Goal: Check status: Check status

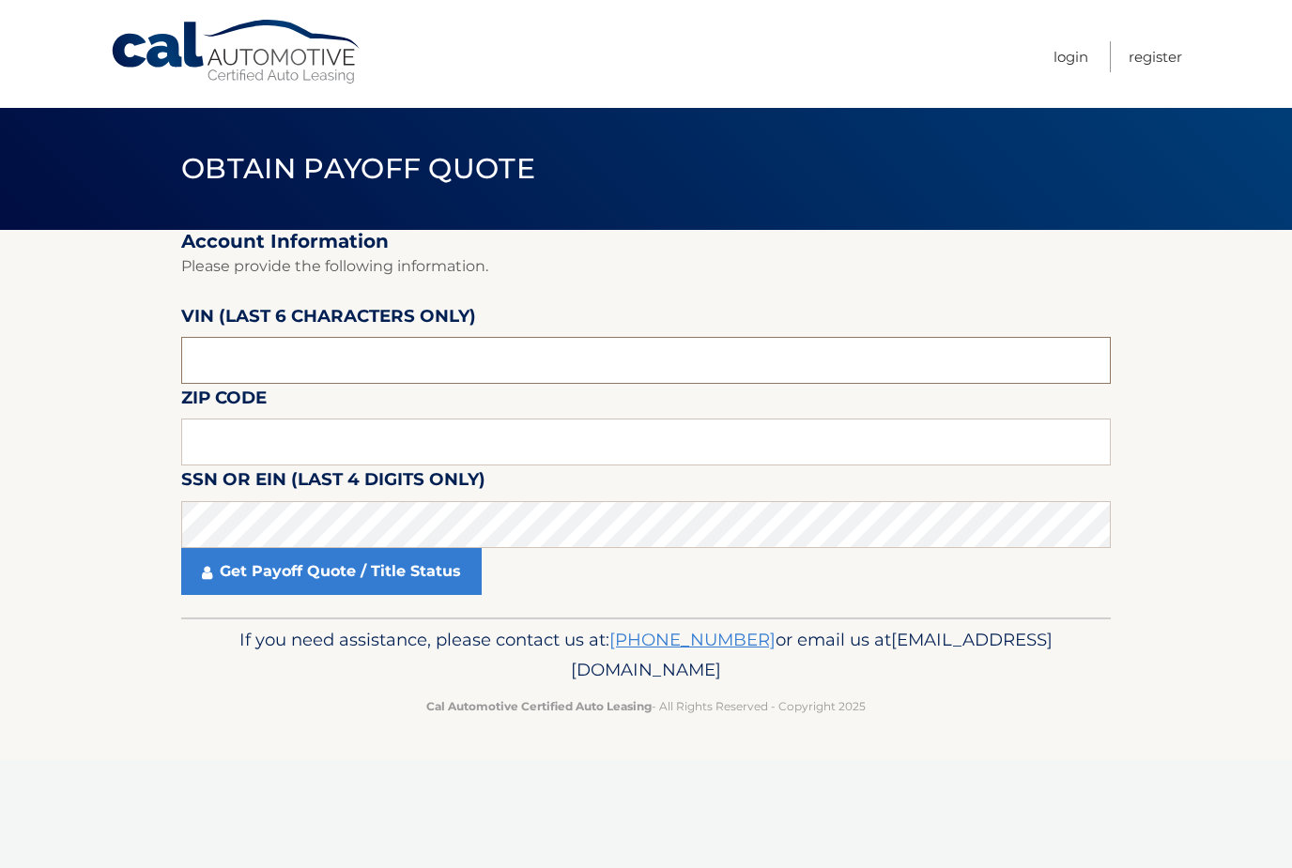
click at [393, 371] on input "text" at bounding box center [645, 360] width 929 height 47
type input "535220"
click at [253, 435] on input "6205" at bounding box center [645, 442] width 929 height 47
click at [232, 432] on input "6205" at bounding box center [645, 442] width 929 height 47
type input "6"
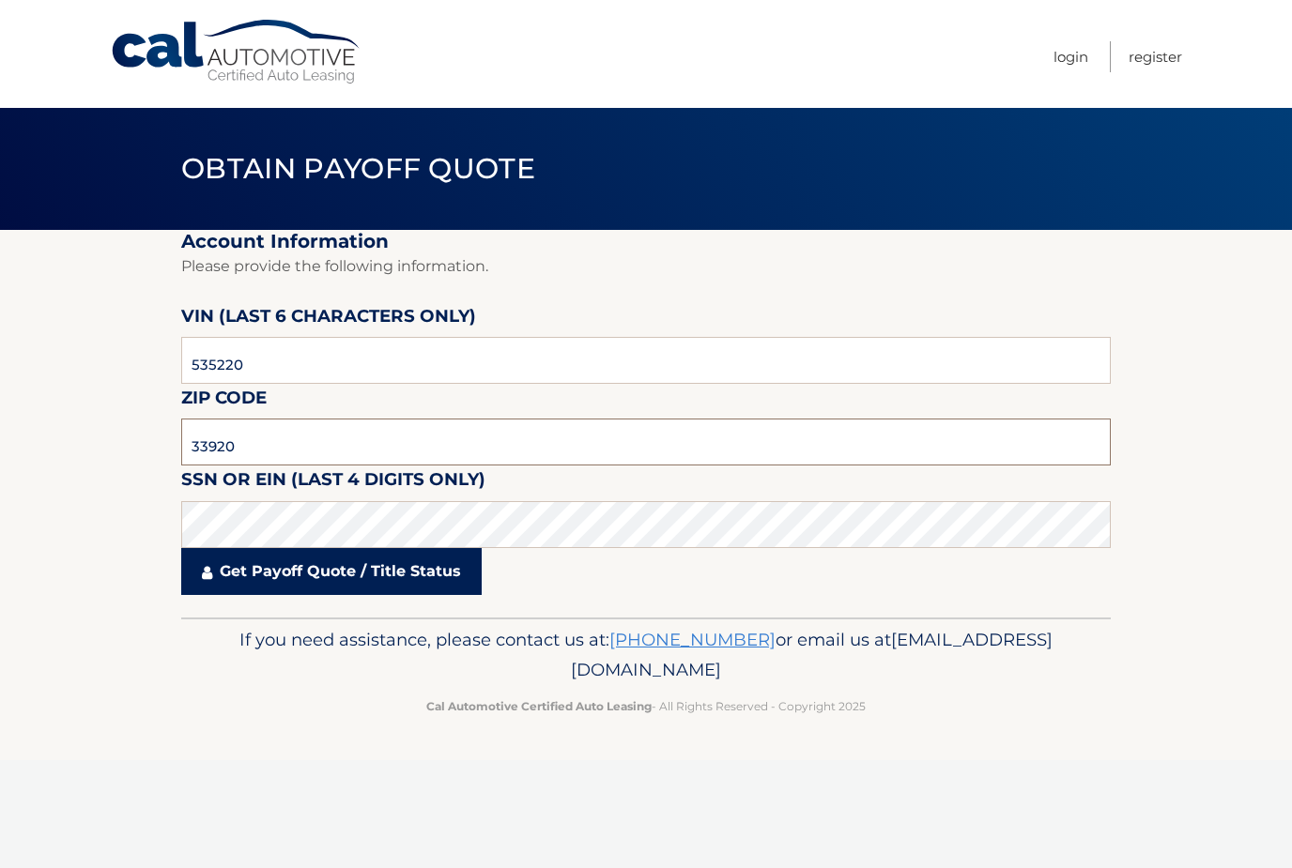
type input "33920"
click at [330, 568] on link "Get Payoff Quote / Title Status" at bounding box center [331, 571] width 300 height 47
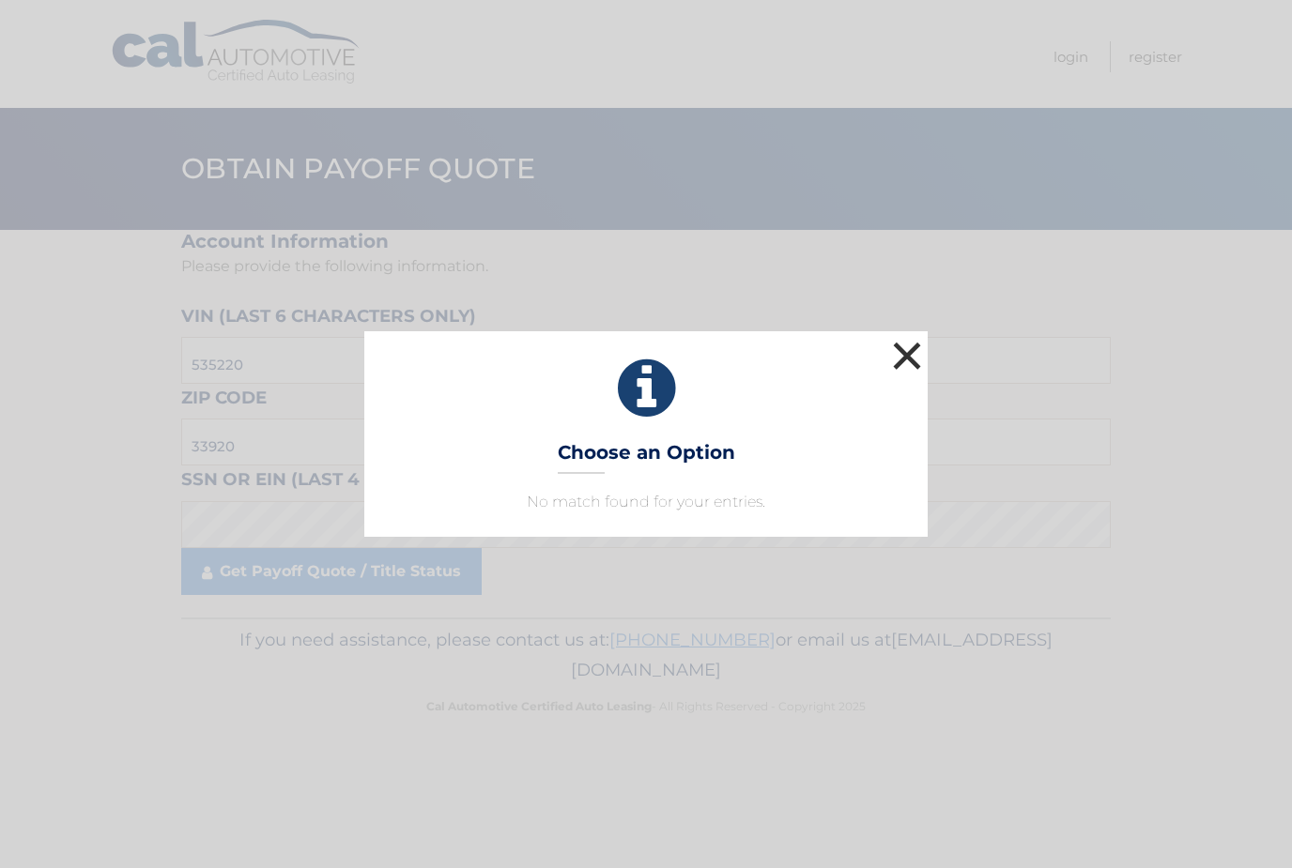
click at [889, 365] on button "×" at bounding box center [907, 356] width 38 height 38
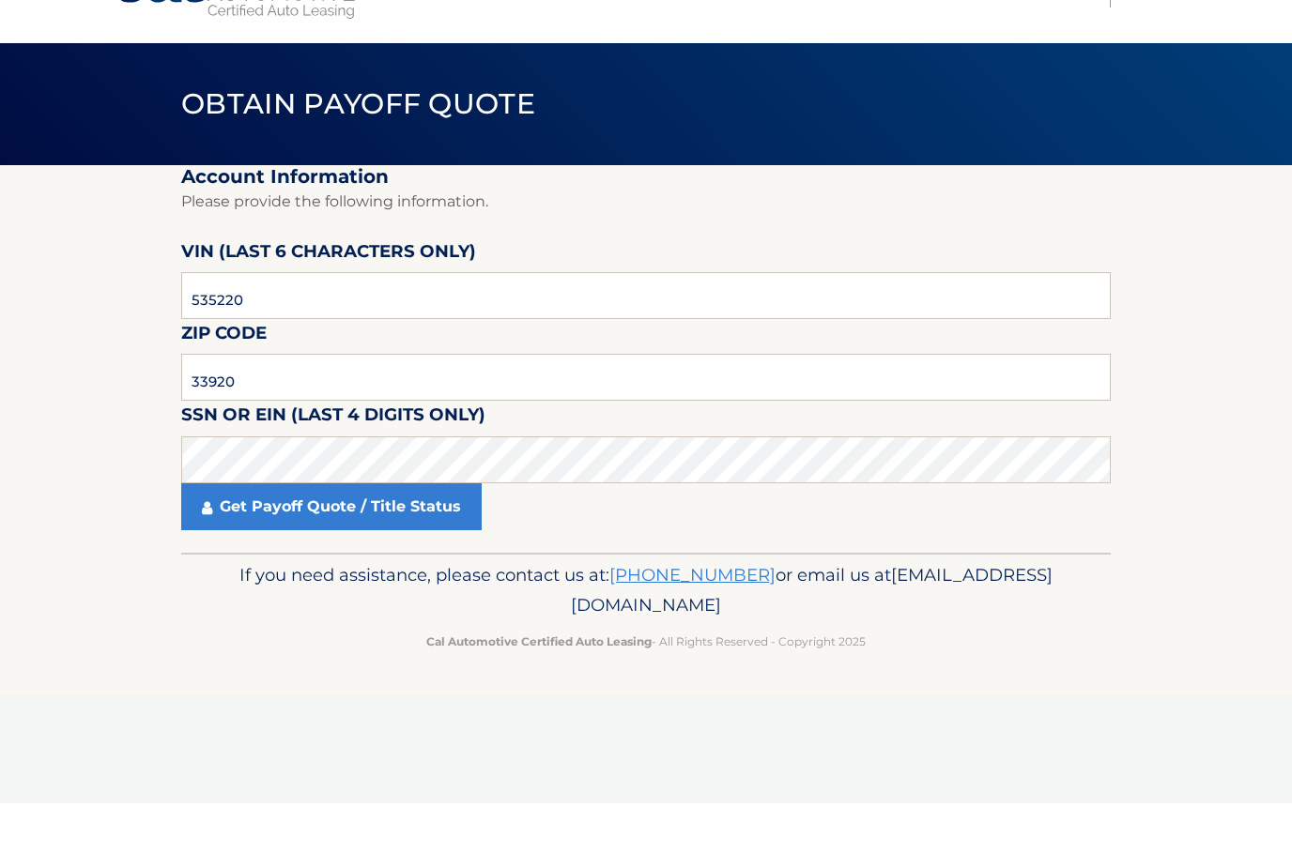
click at [411, 466] on label "SSN or EIN (last 4 digits only)" at bounding box center [333, 483] width 304 height 35
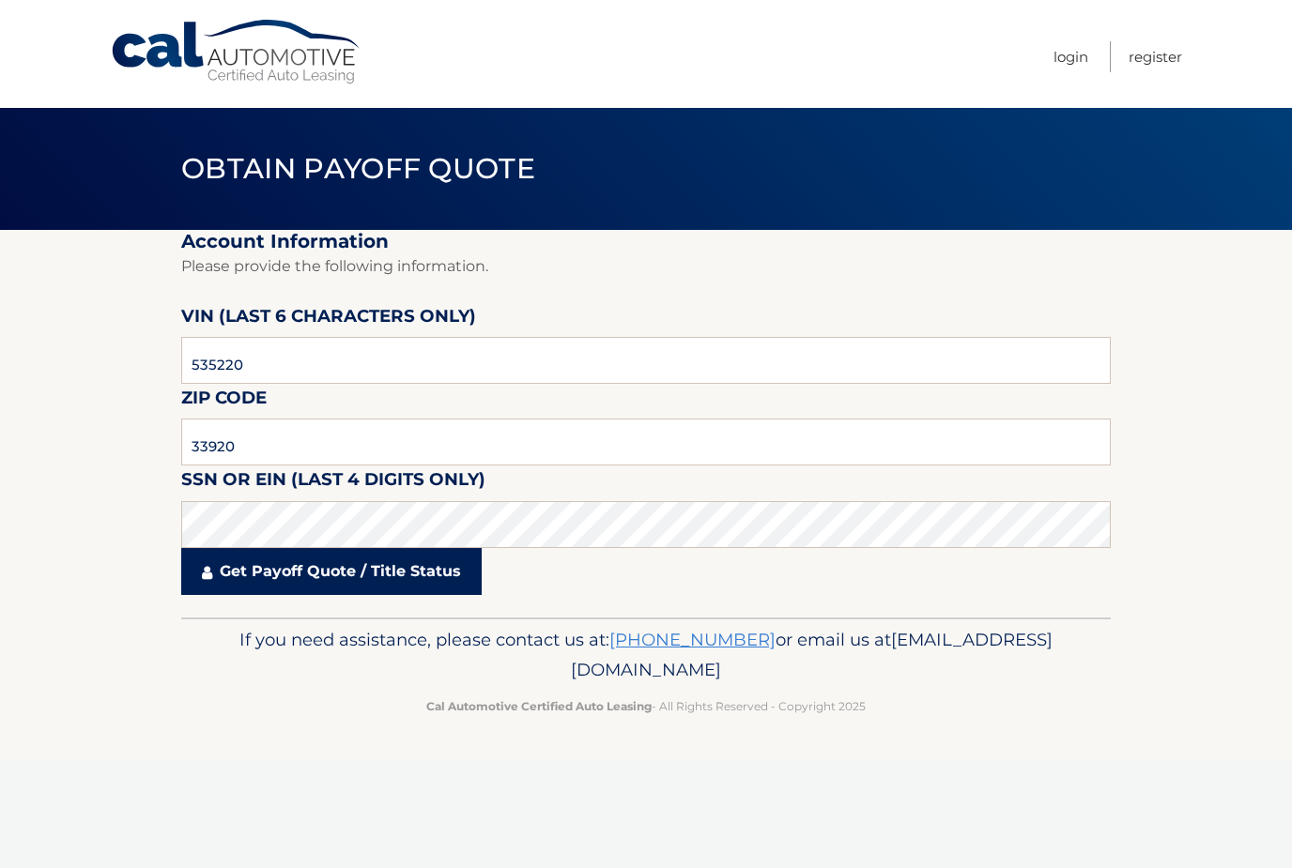
click at [359, 583] on link "Get Payoff Quote / Title Status" at bounding box center [331, 571] width 300 height 47
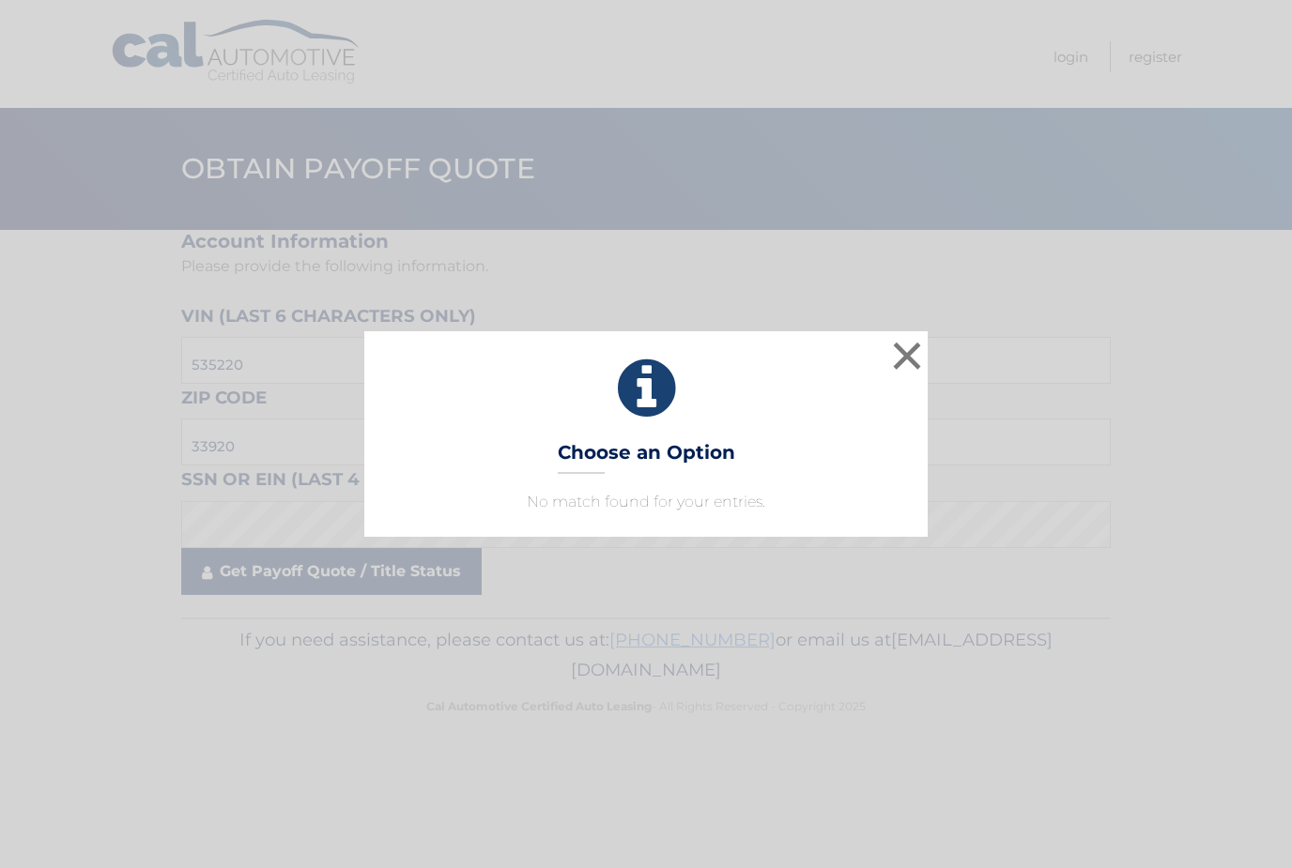
click at [359, 583] on div "× Choose an Option No match found for your entries. This is what you see on sec…" at bounding box center [646, 434] width 1292 height 868
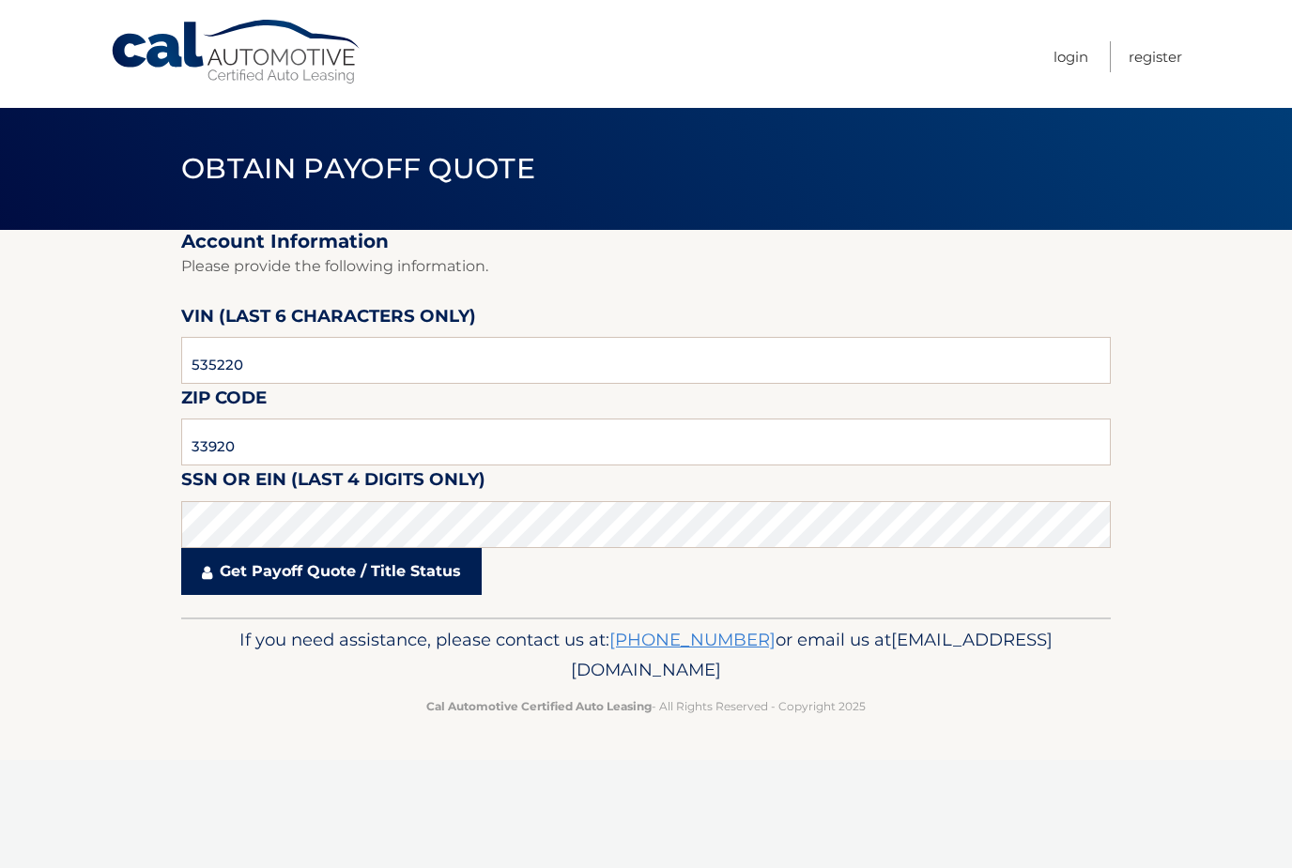
click at [314, 570] on link "Get Payoff Quote / Title Status" at bounding box center [331, 571] width 300 height 47
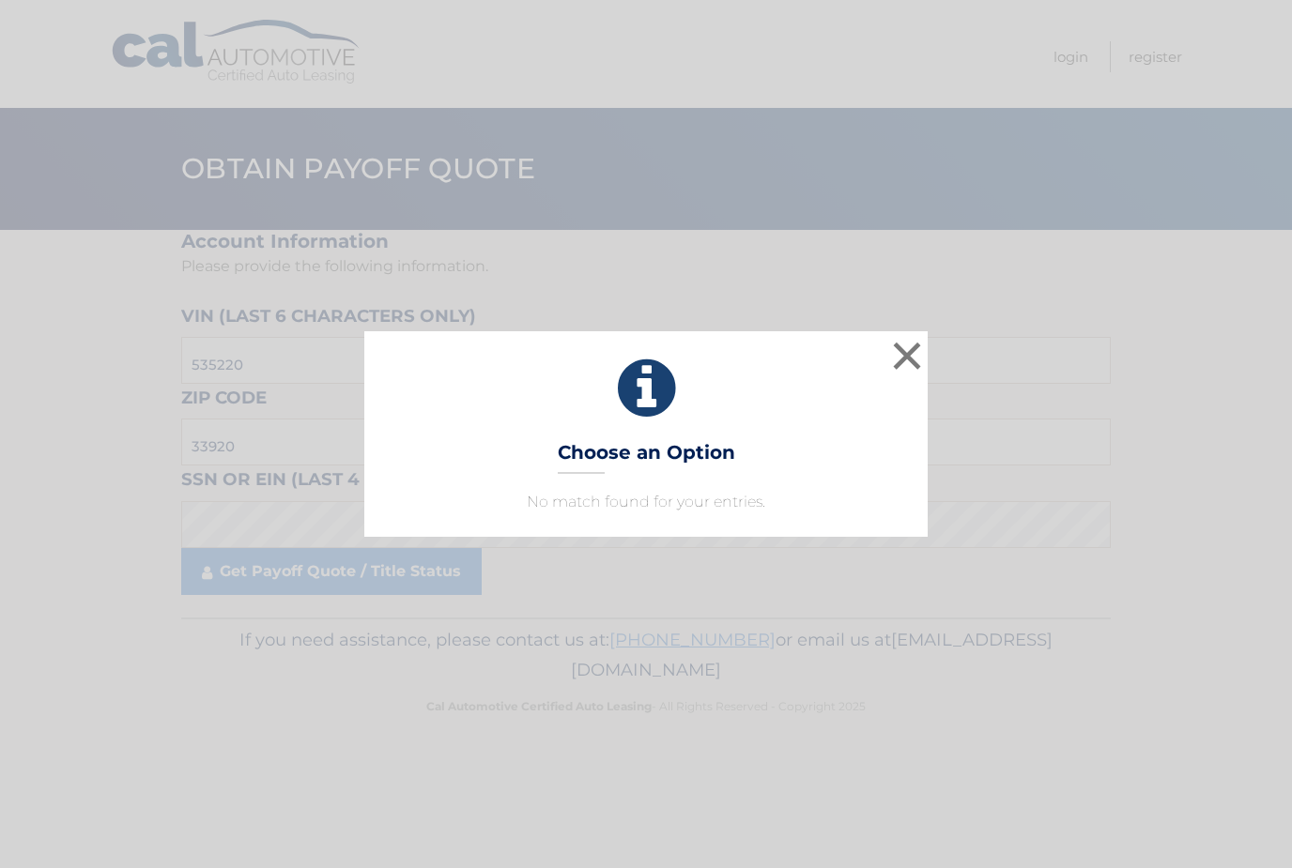
click at [635, 479] on div "× Choose an Option No match found for your entries. This is what you see on sec…" at bounding box center [645, 433] width 563 height 205
click at [646, 444] on h3 "Choose an Option" at bounding box center [646, 457] width 177 height 33
click at [620, 372] on icon at bounding box center [646, 389] width 516 height 68
click at [923, 370] on button "×" at bounding box center [907, 356] width 38 height 38
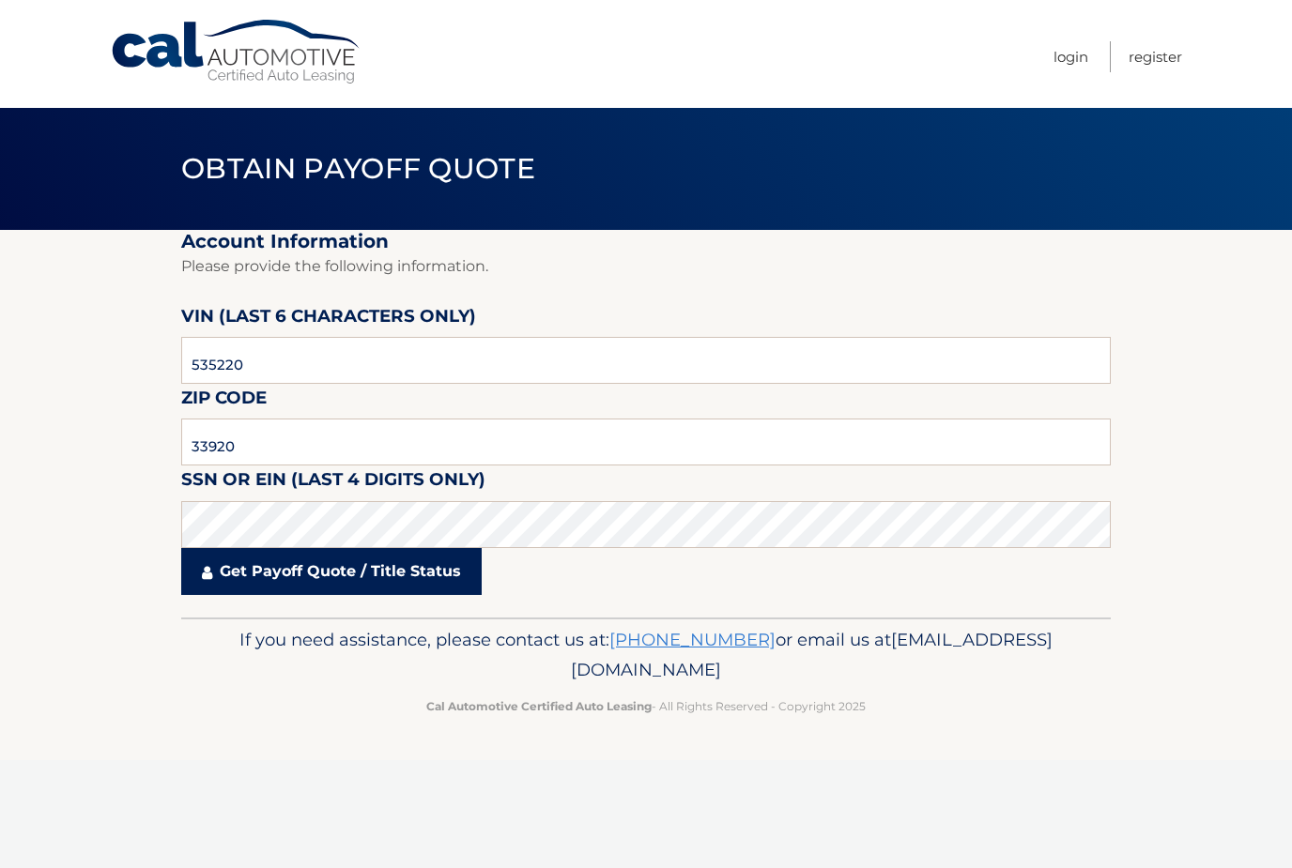
click at [209, 574] on icon at bounding box center [207, 572] width 10 height 15
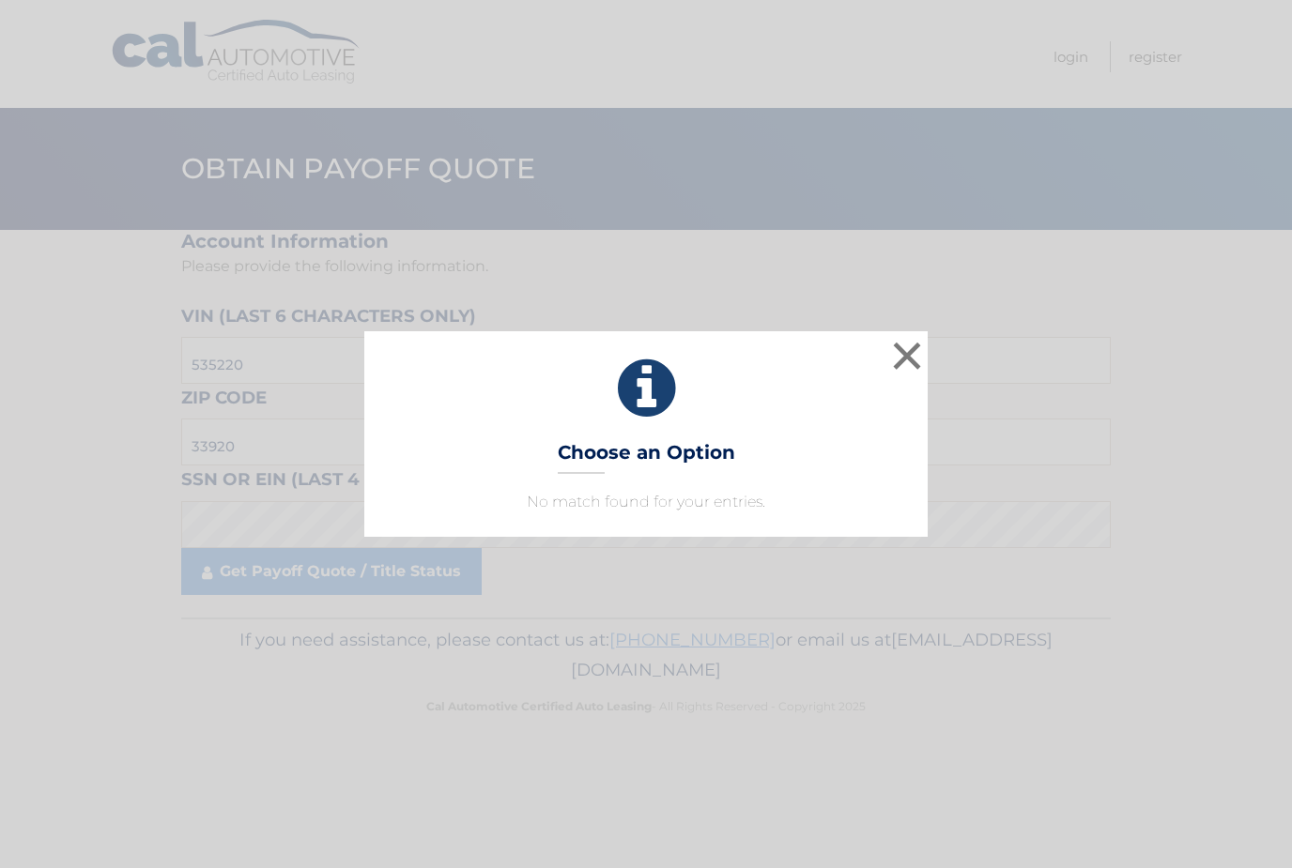
click at [209, 573] on div "× Choose an Option No match found for your entries. This is what you see on sec…" at bounding box center [646, 434] width 1292 height 868
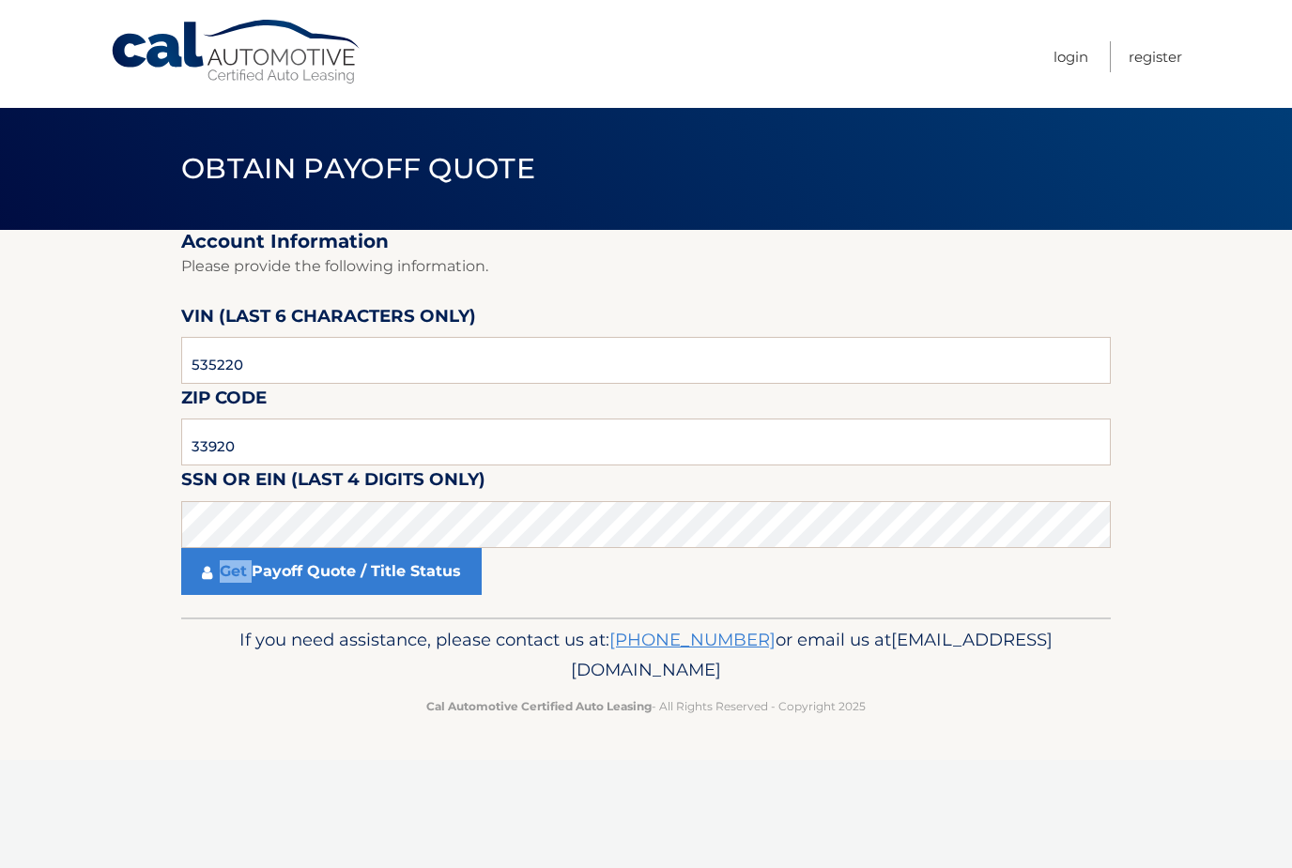
click at [209, 573] on icon at bounding box center [207, 572] width 10 height 15
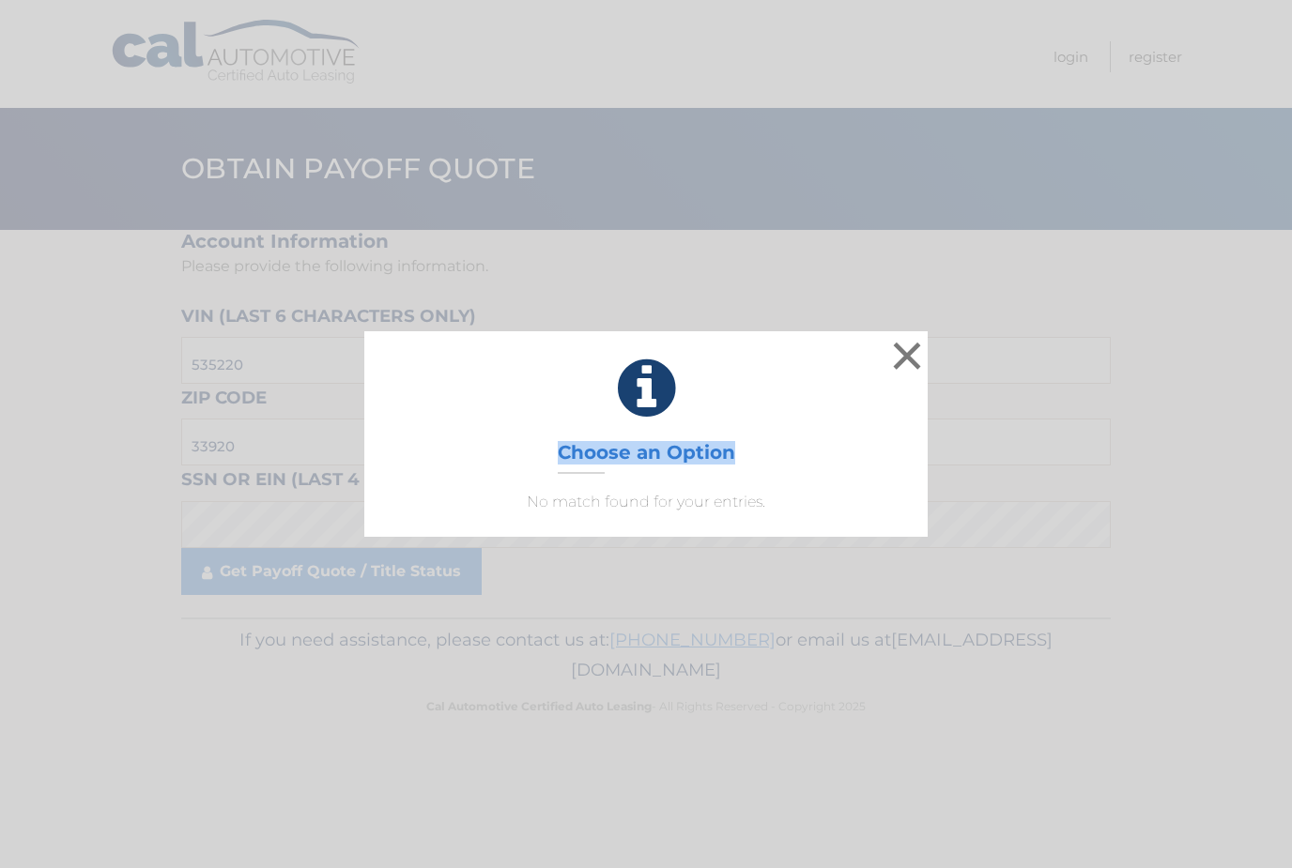
click at [209, 573] on div "× Choose an Option No match found for your entries. This is what you see on sec…" at bounding box center [646, 434] width 1292 height 868
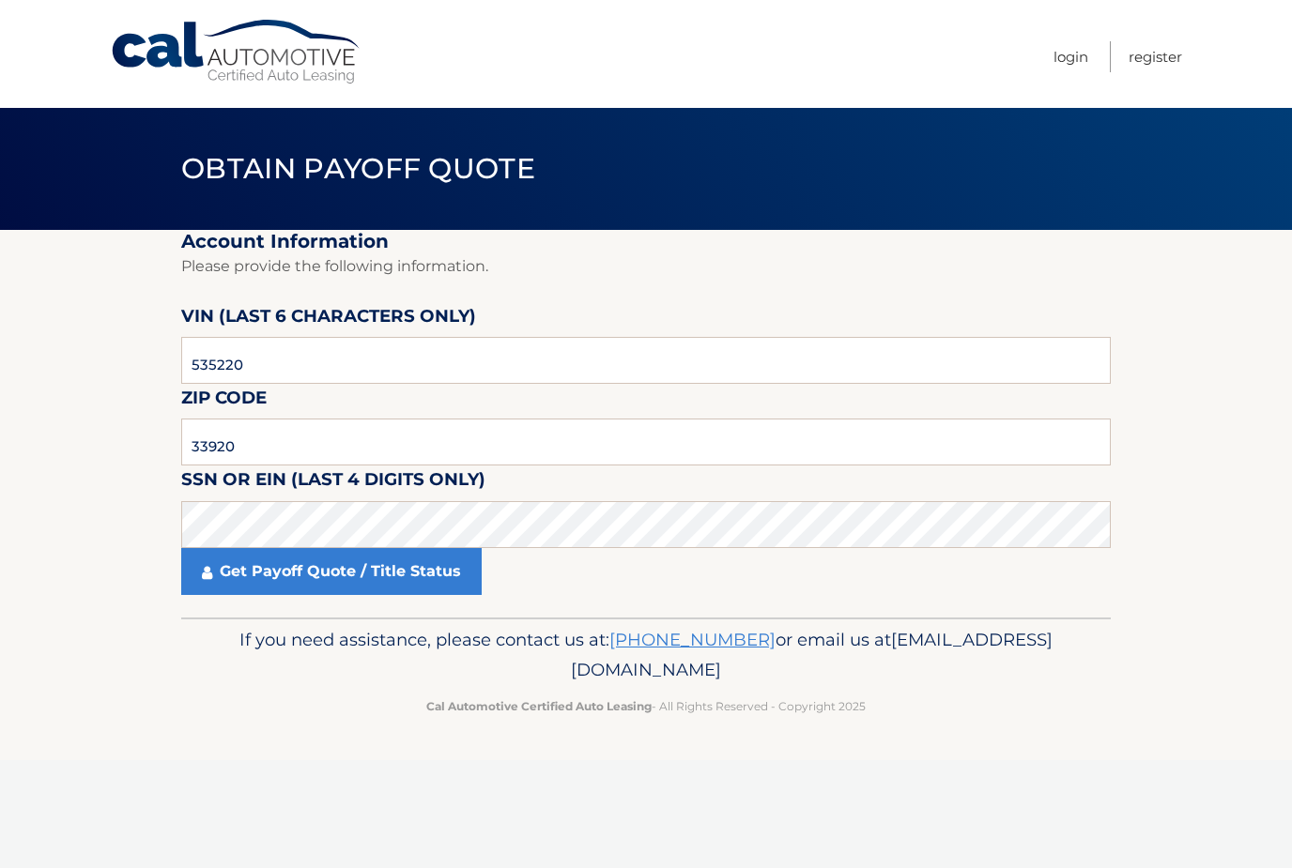
click at [209, 573] on icon at bounding box center [207, 572] width 10 height 15
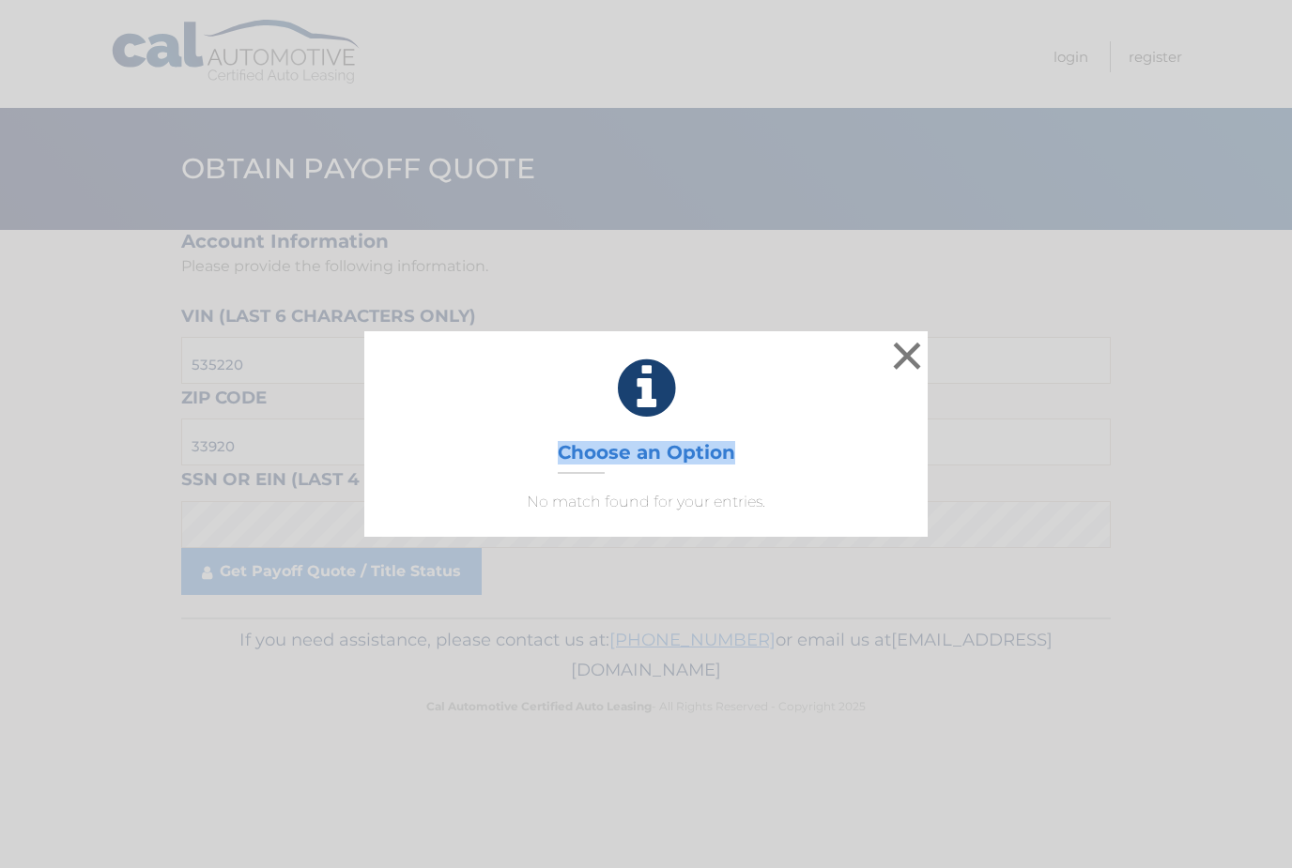
click at [209, 573] on div "× Choose an Option No match found for your entries. This is what you see on sec…" at bounding box center [646, 434] width 1292 height 868
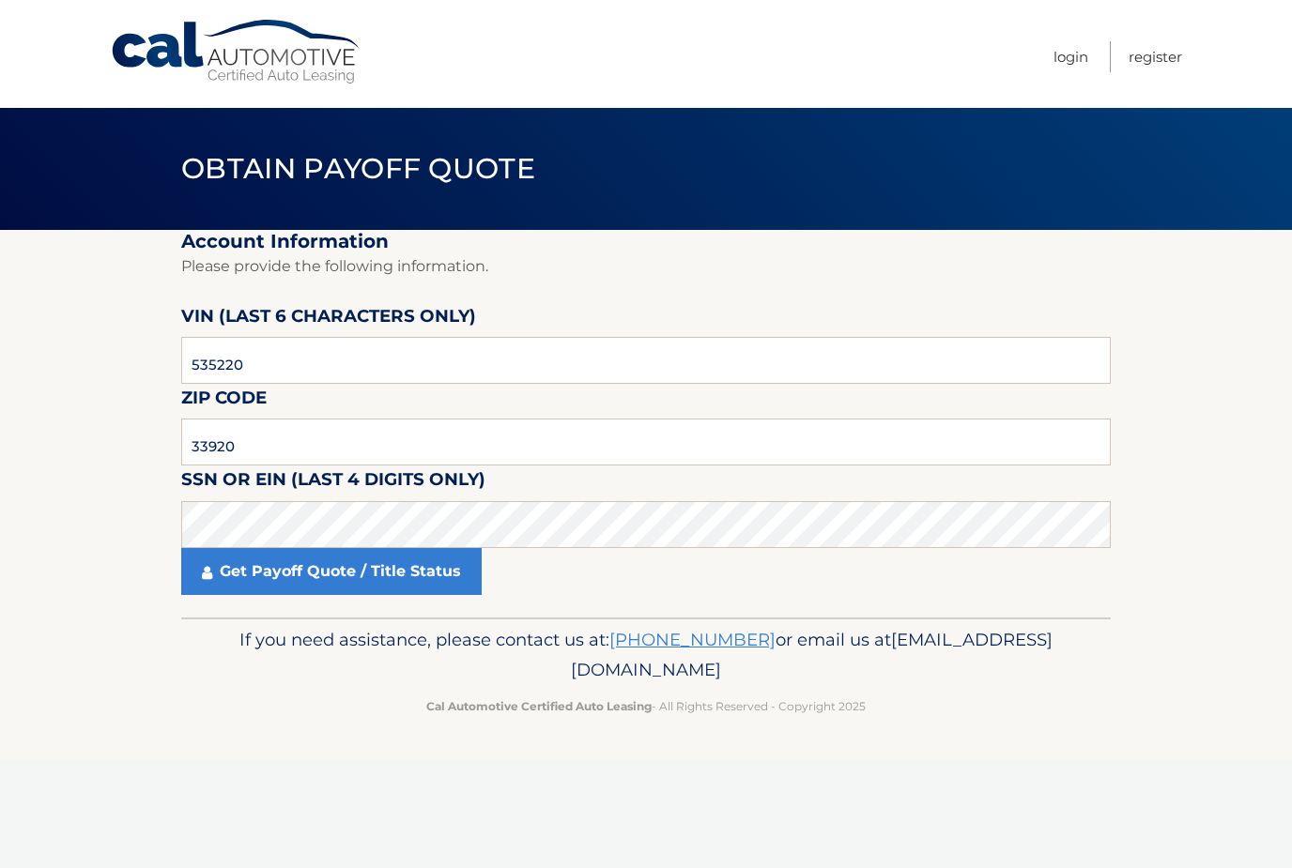
click at [209, 573] on icon at bounding box center [207, 572] width 10 height 15
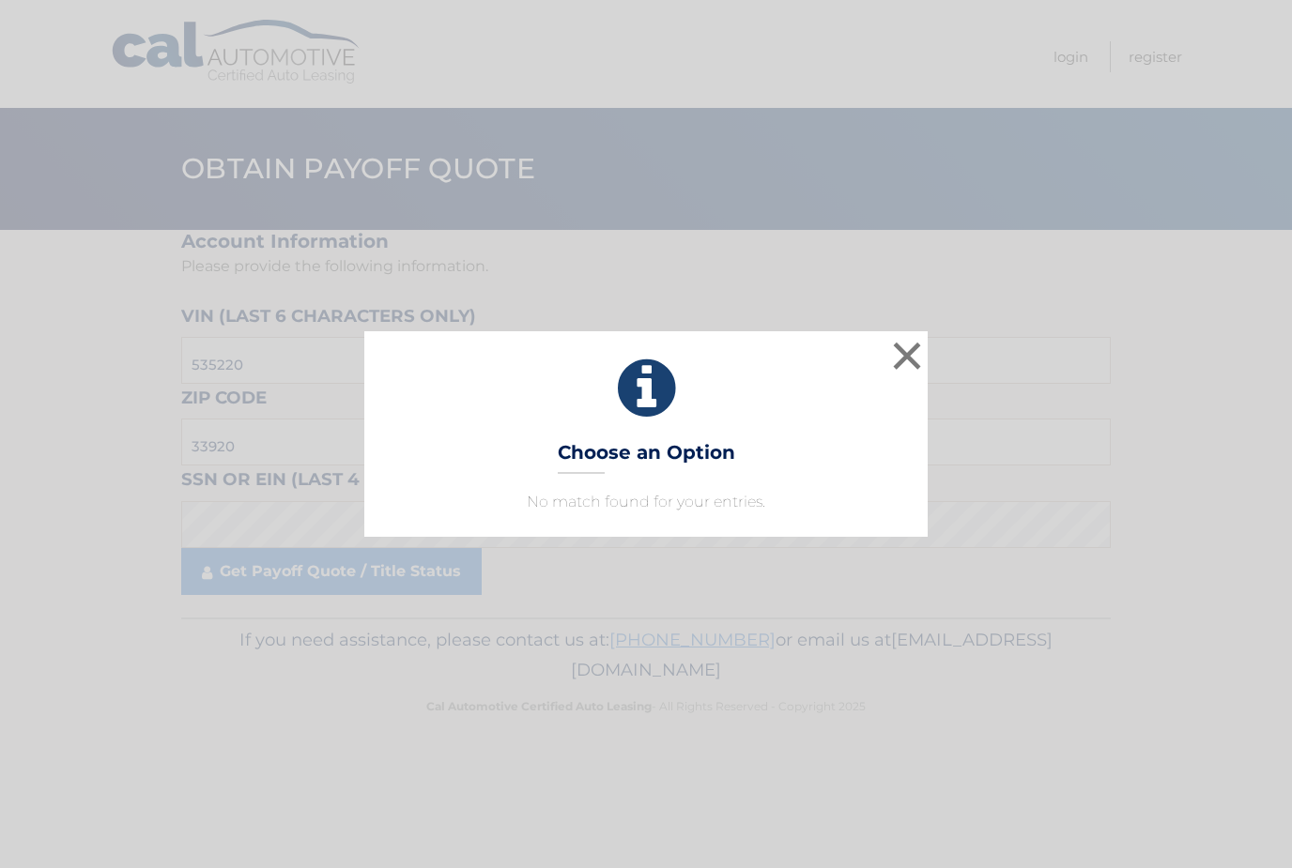
click at [209, 573] on div "× Choose an Option No match found for your entries. This is what you see on sec…" at bounding box center [646, 434] width 1292 height 868
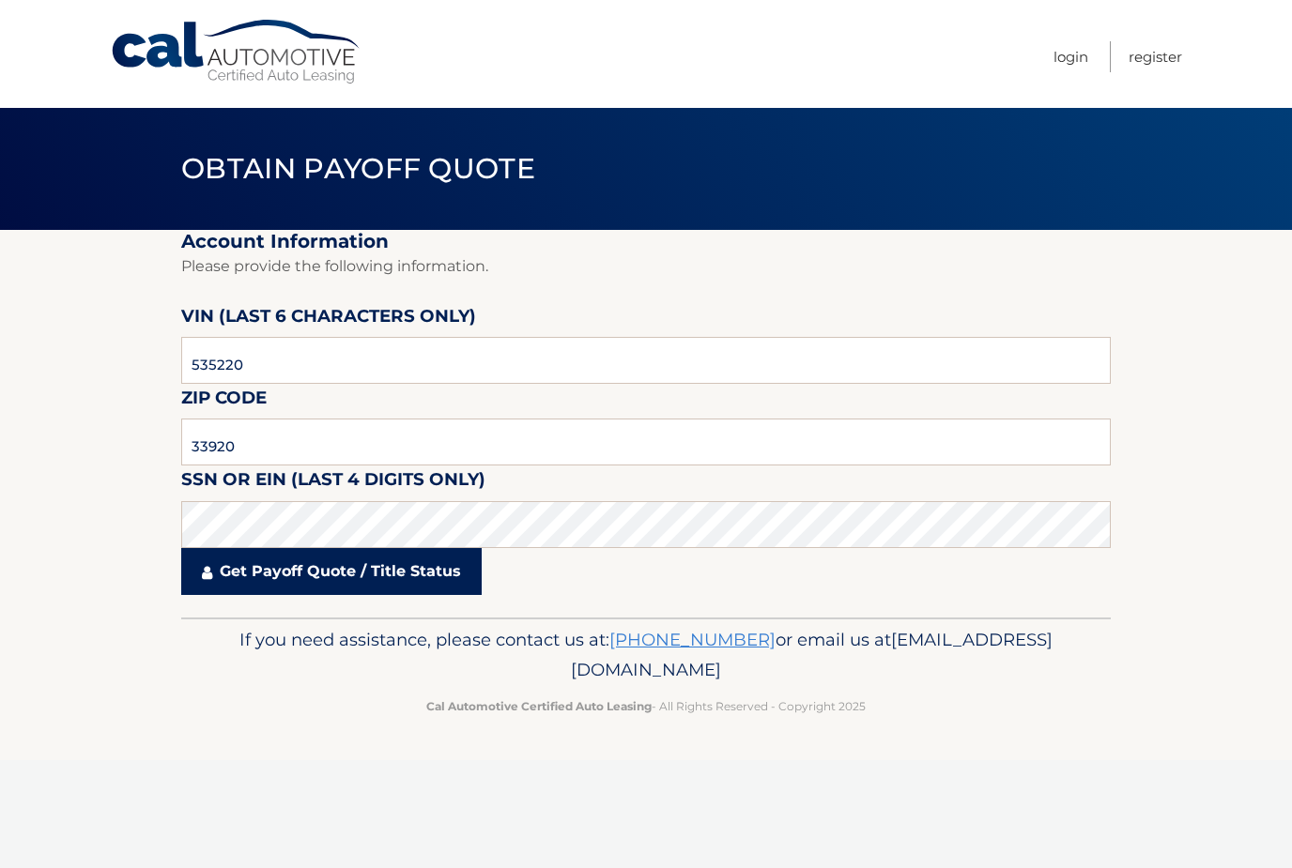
click at [257, 584] on link "Get Payoff Quote / Title Status" at bounding box center [331, 571] width 300 height 47
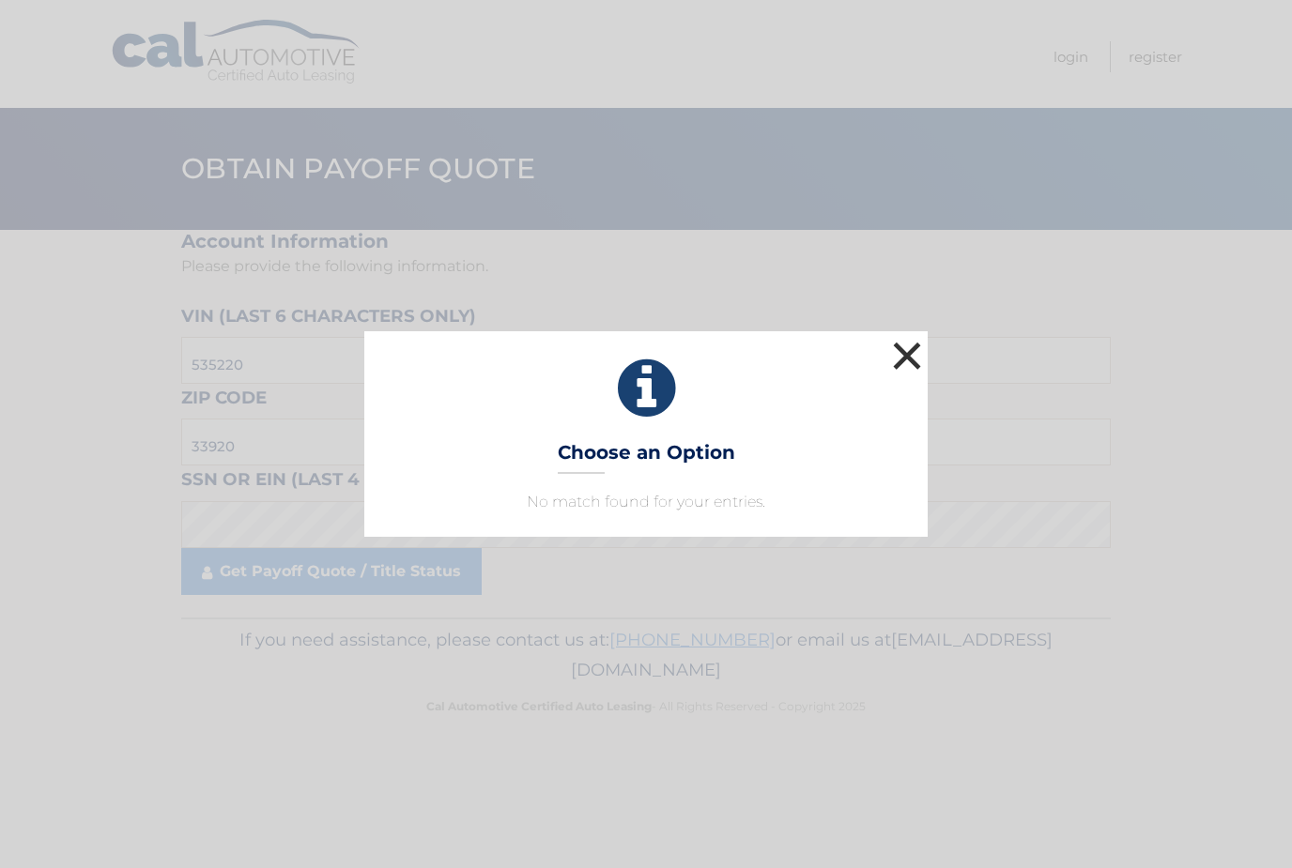
click at [902, 353] on button "×" at bounding box center [907, 356] width 38 height 38
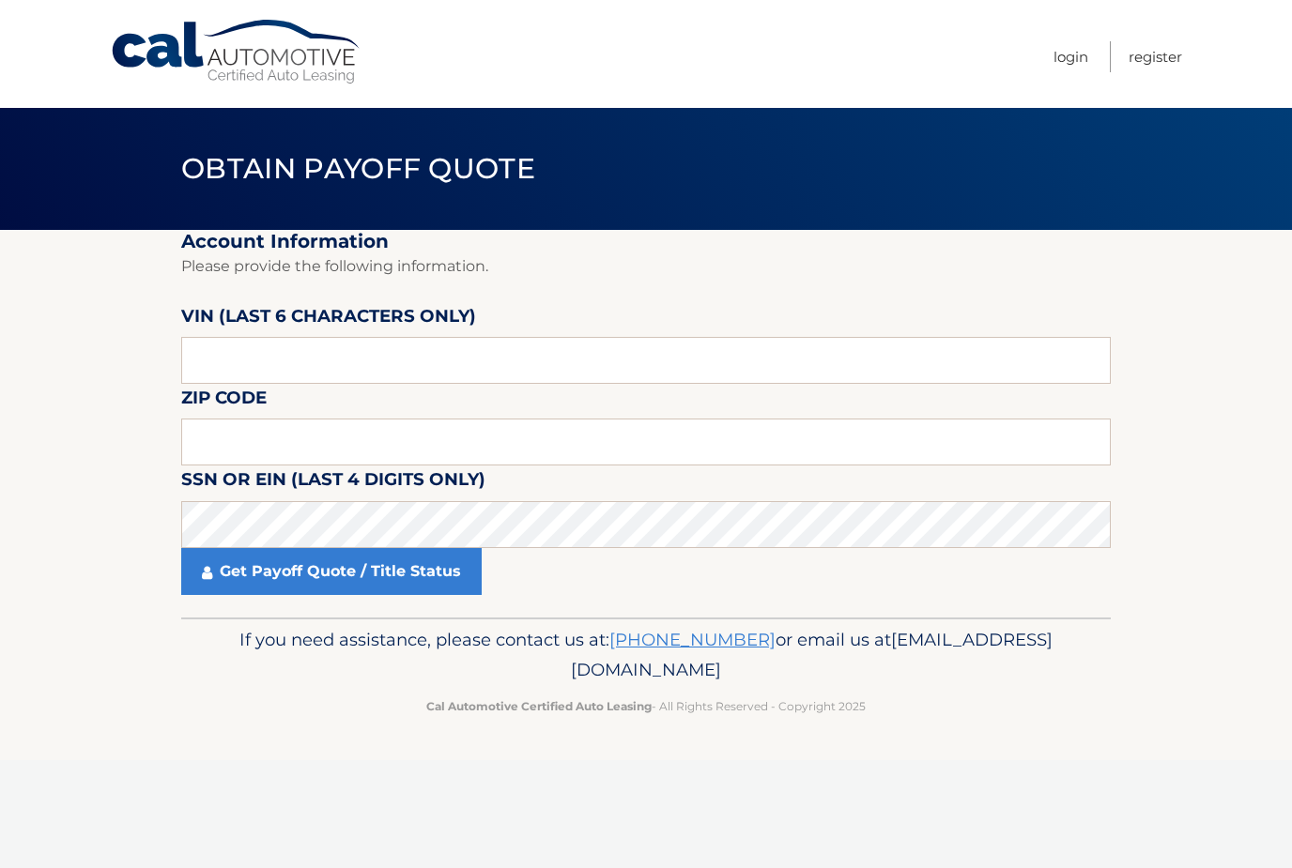
click at [402, 139] on header "Obtain Payoff Quote" at bounding box center [645, 169] width 929 height 122
click at [403, 141] on header "Obtain Payoff Quote" at bounding box center [645, 169] width 929 height 122
click at [401, 140] on header "Obtain Payoff Quote" at bounding box center [645, 169] width 929 height 122
click at [346, 308] on label "VIN (last 6 characters only)" at bounding box center [328, 319] width 295 height 35
click at [333, 342] on input "text" at bounding box center [645, 360] width 929 height 47
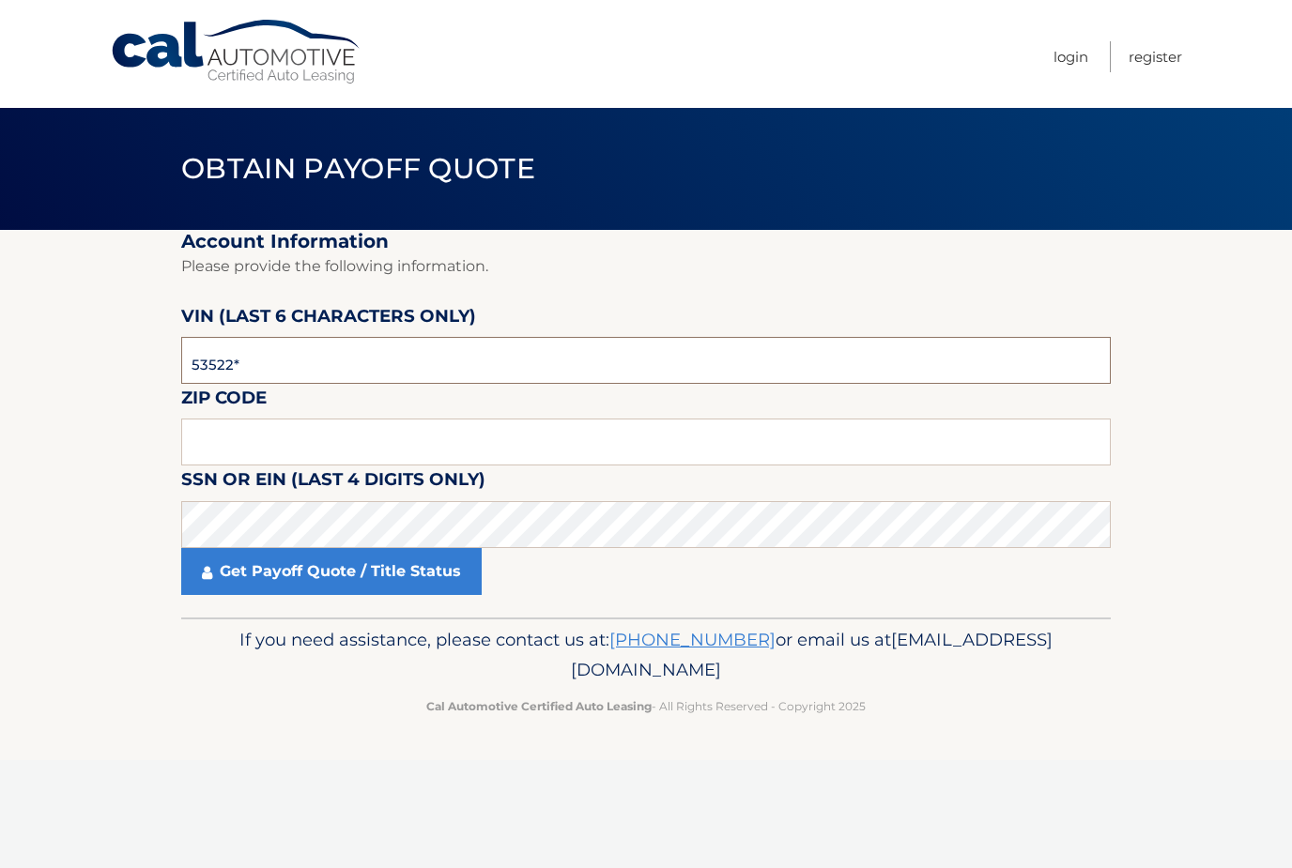
type input "535220"
type input "33920"
click button "For Originating Dealer" at bounding box center [0, 0] width 0 height 0
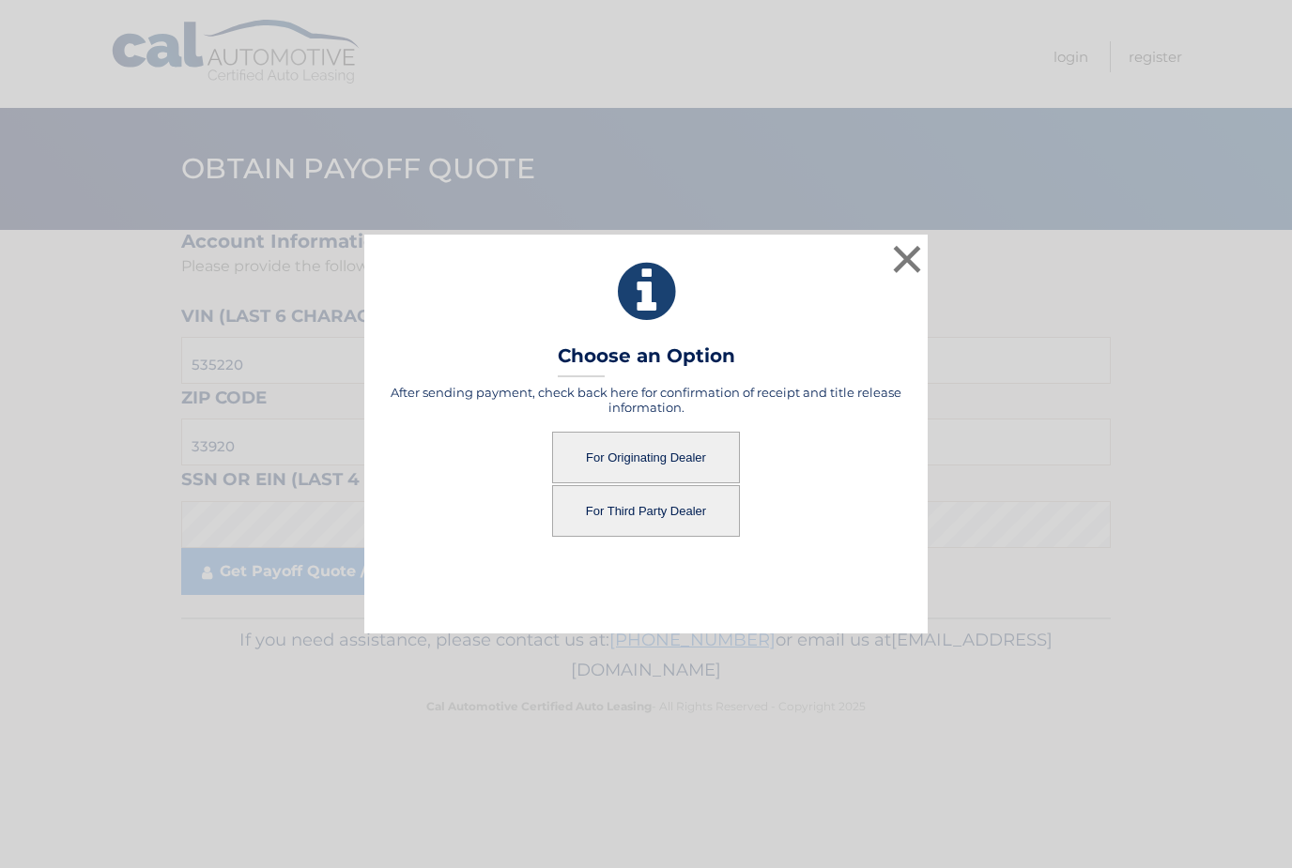
click at [603, 523] on button "For Third Party Dealer" at bounding box center [646, 511] width 188 height 52
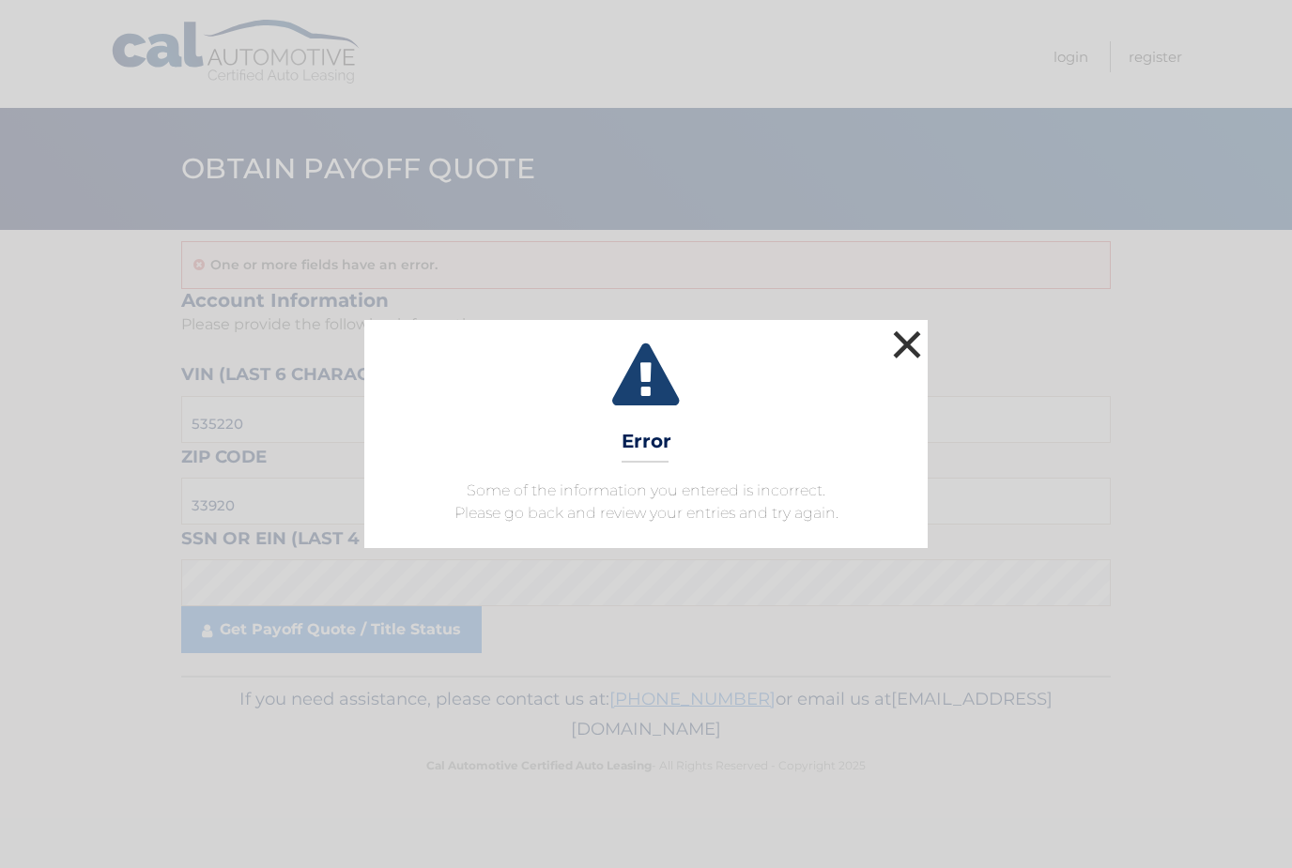
click at [917, 338] on button "×" at bounding box center [907, 345] width 38 height 38
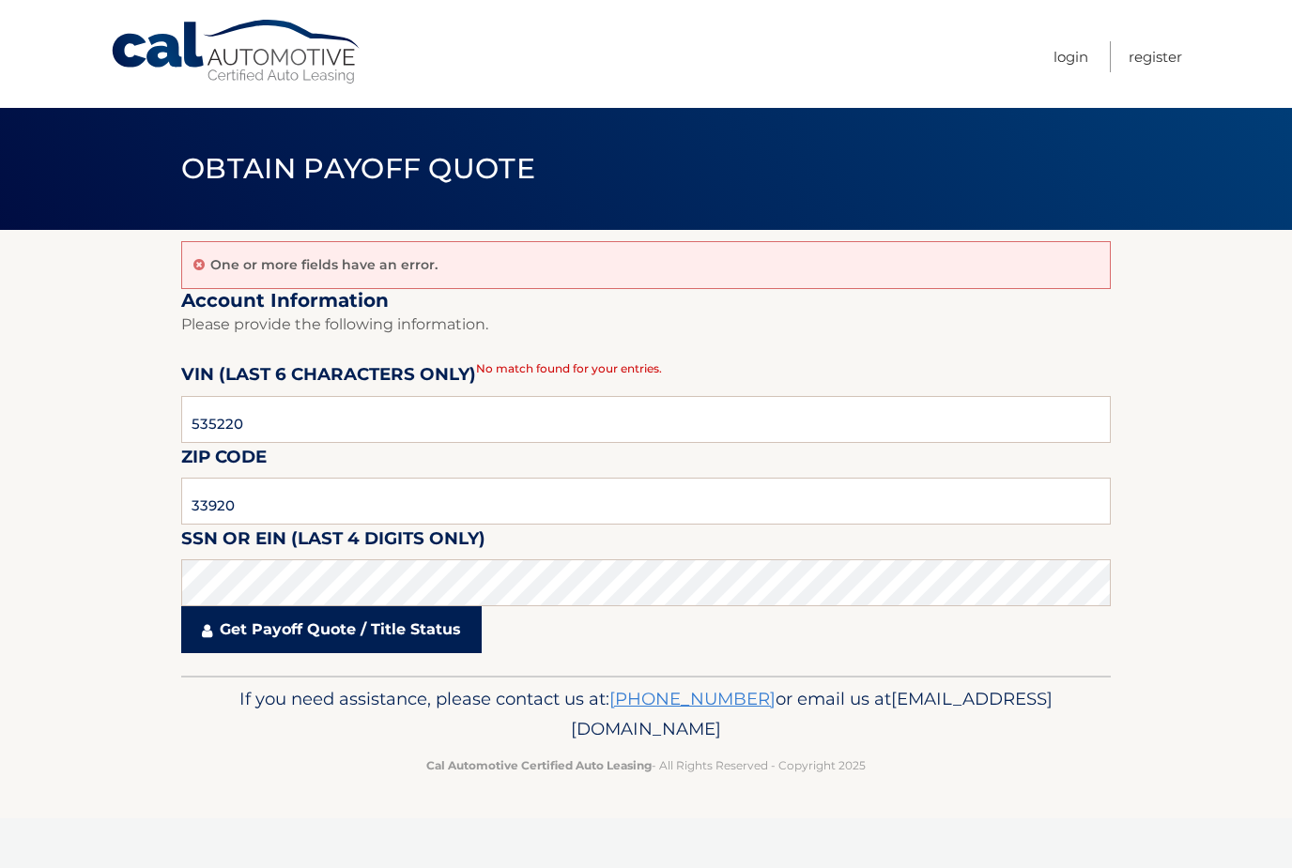
click at [443, 618] on link "Get Payoff Quote / Title Status" at bounding box center [331, 629] width 300 height 47
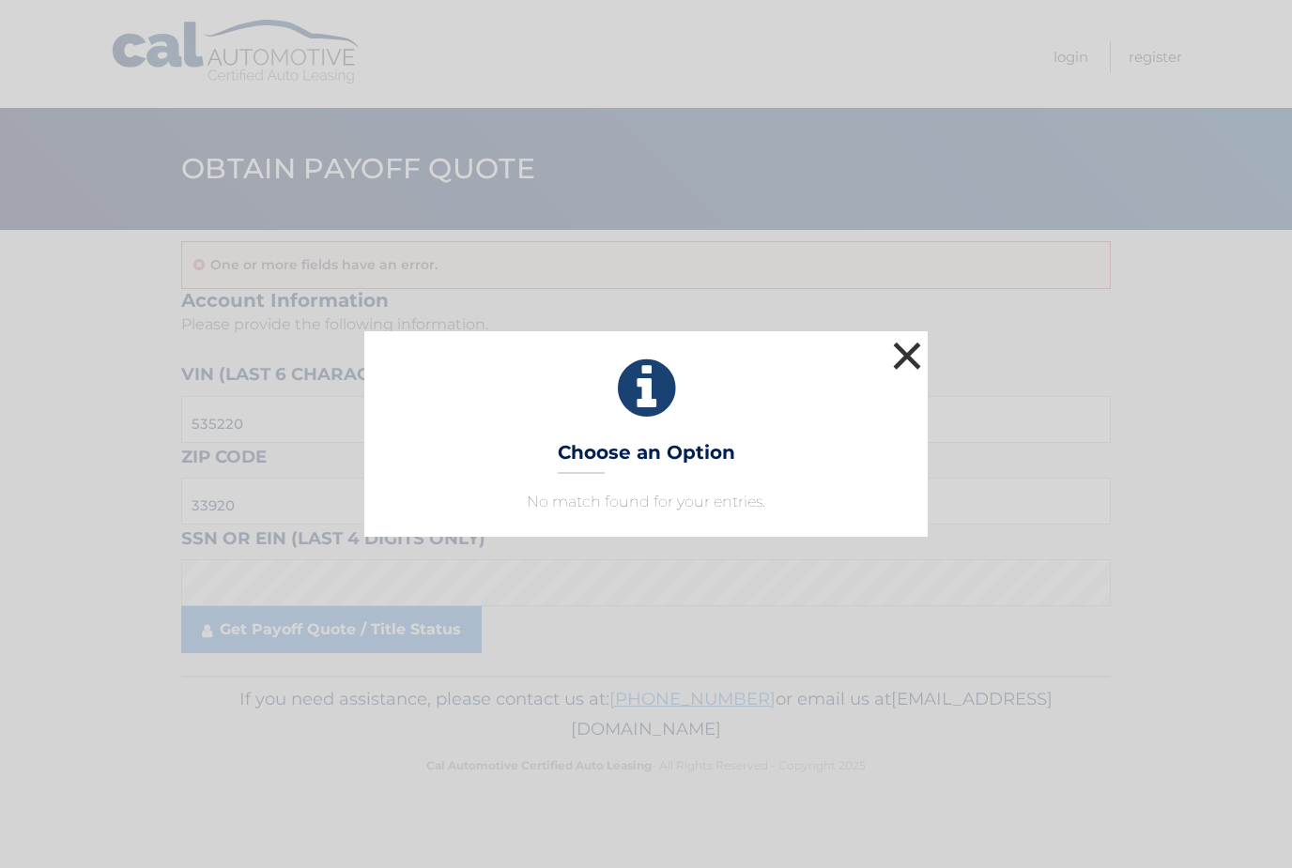
click at [918, 344] on button "×" at bounding box center [907, 356] width 38 height 38
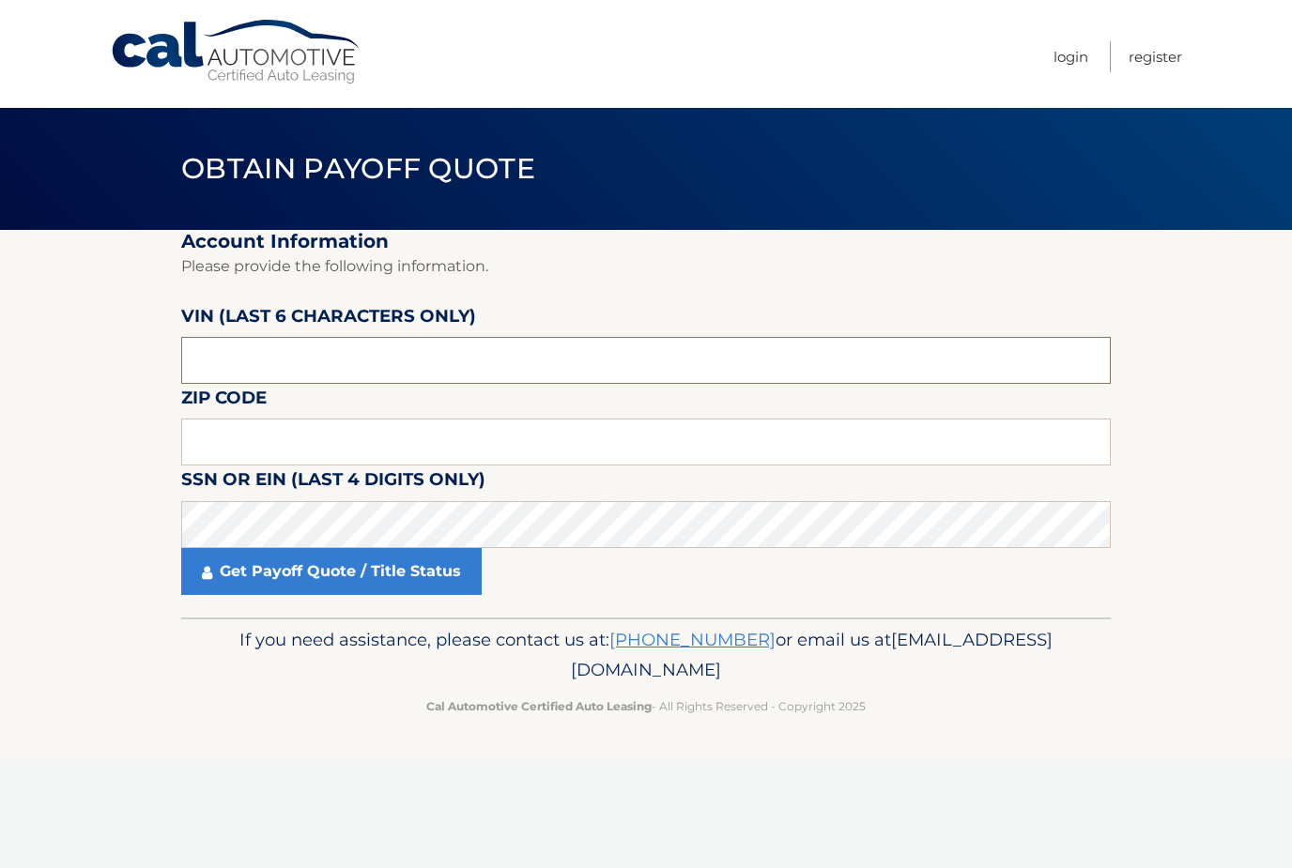
click at [591, 358] on input "text" at bounding box center [645, 360] width 929 height 47
type input "535220"
type input "33920"
click button "For Originating Dealer" at bounding box center [0, 0] width 0 height 0
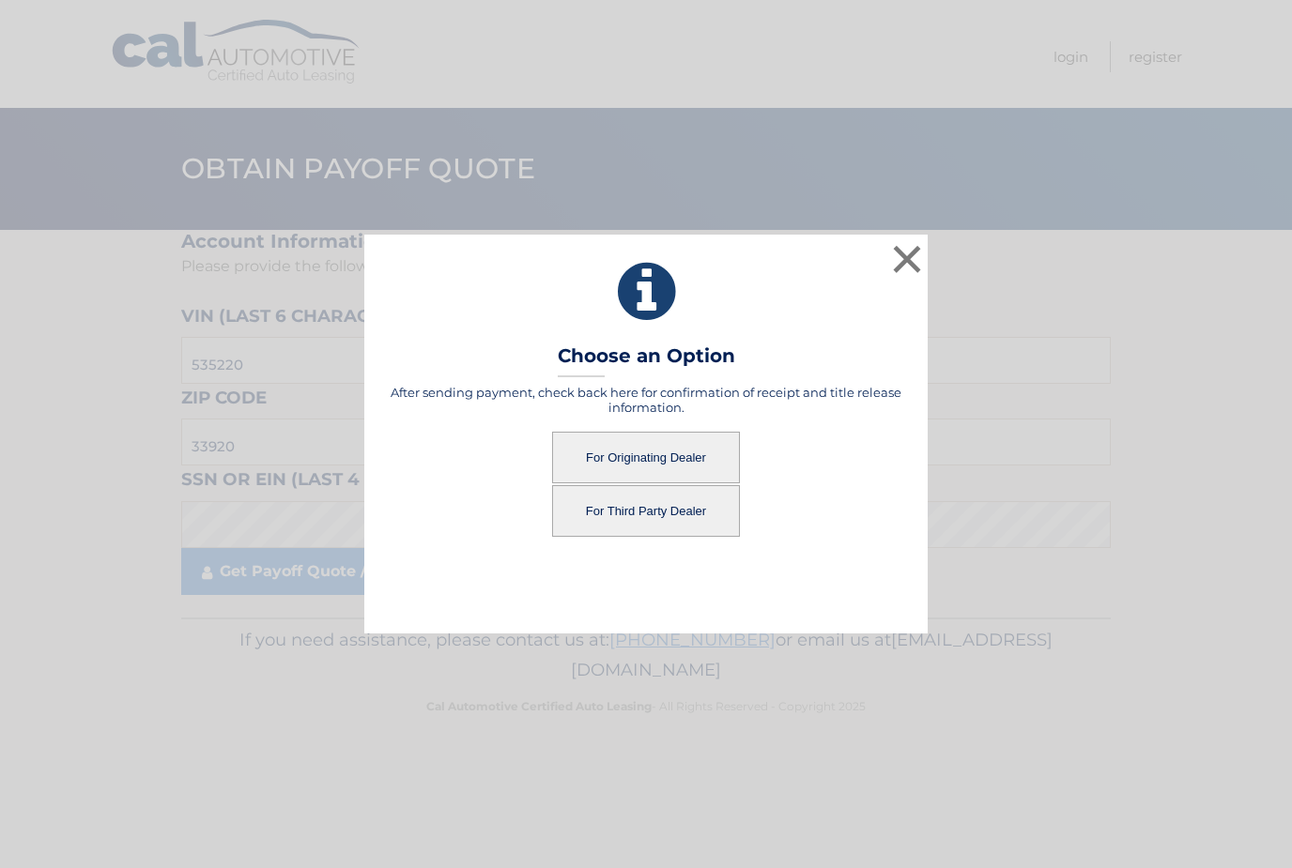
click at [610, 466] on button "For Originating Dealer" at bounding box center [646, 458] width 188 height 52
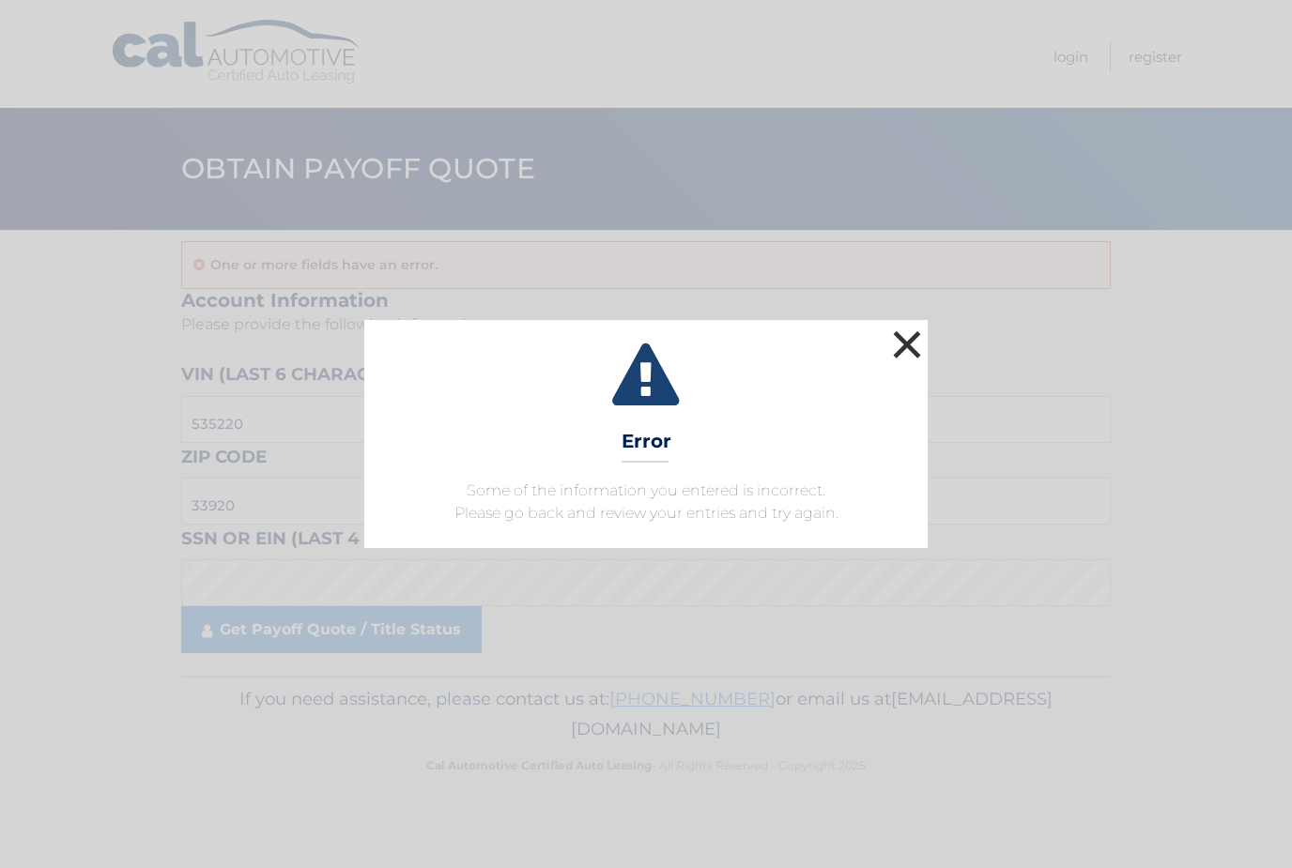
click at [912, 351] on button "×" at bounding box center [907, 345] width 38 height 38
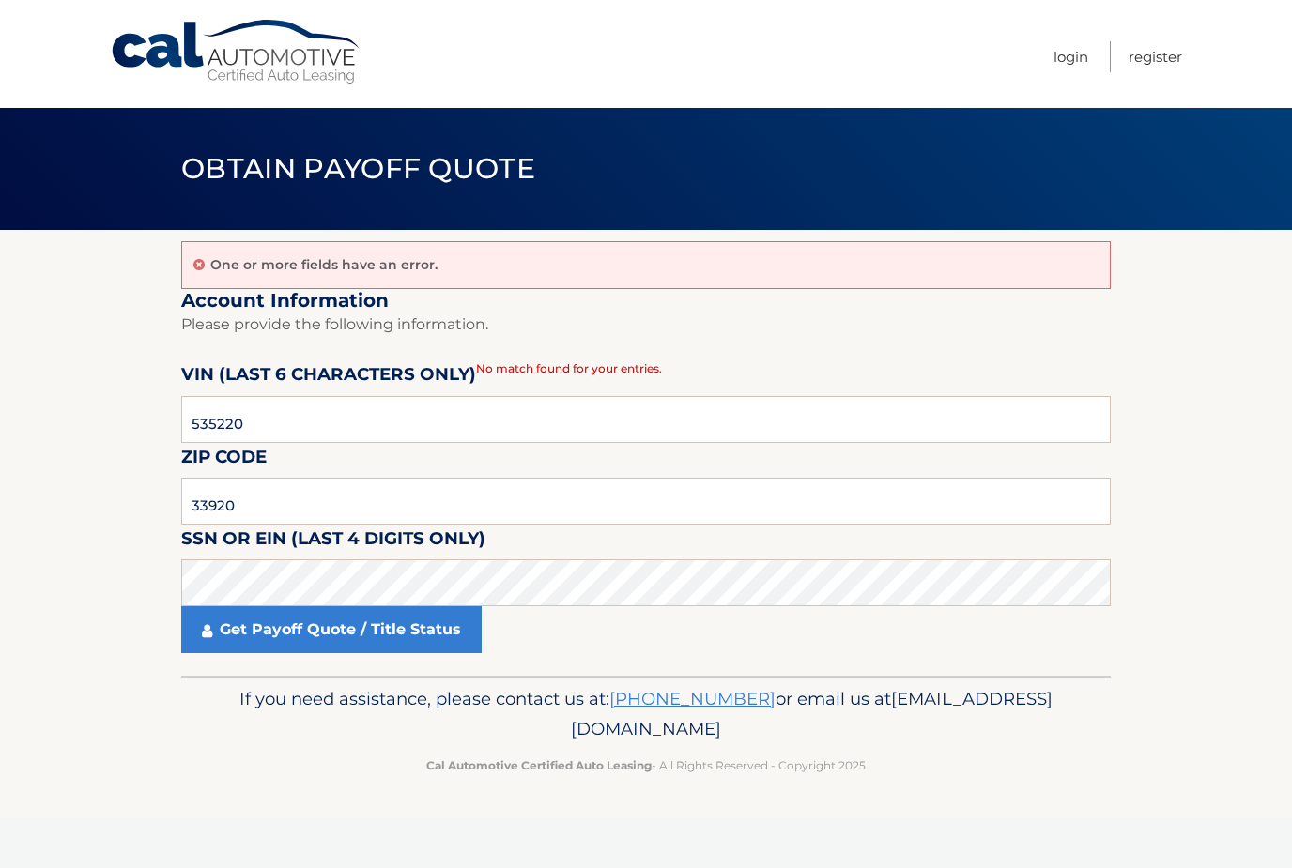
click at [572, 367] on span "No match found for your entries." at bounding box center [569, 368] width 186 height 14
